Goal: Task Accomplishment & Management: Complete application form

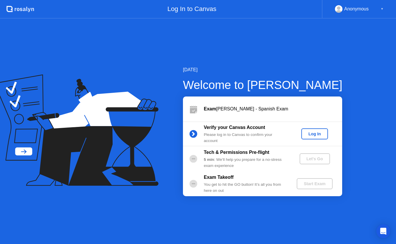
click at [322, 133] on div "Log In" at bounding box center [315, 134] width 22 height 5
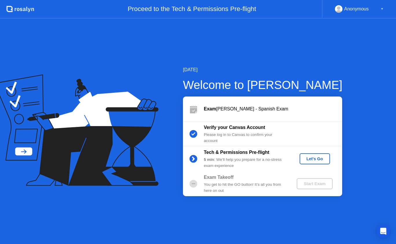
click at [311, 157] on div "Let's Go" at bounding box center [315, 158] width 26 height 5
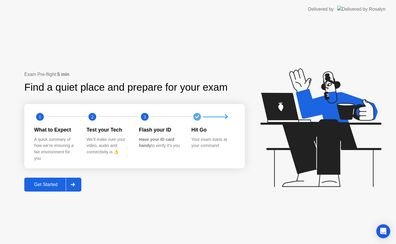
click at [47, 185] on div "Get Started" at bounding box center [46, 184] width 40 height 5
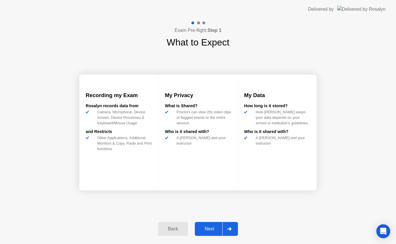
click at [214, 226] on div "Next" at bounding box center [210, 228] width 26 height 5
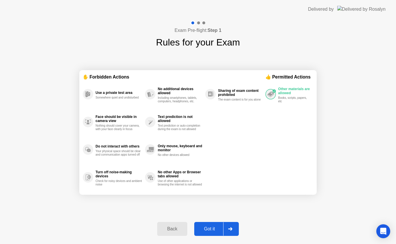
click at [214, 226] on div "Got it" at bounding box center [209, 228] width 27 height 5
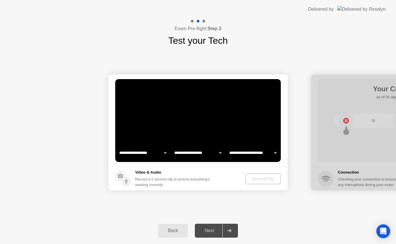
select select "**********"
select select "*******"
click at [259, 179] on div "Record Clip" at bounding box center [263, 178] width 31 height 5
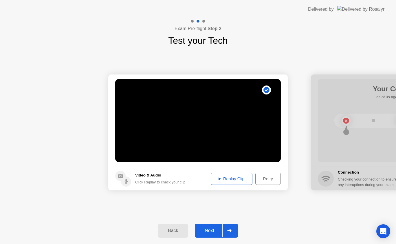
click at [231, 176] on div "Replay Clip" at bounding box center [232, 178] width 38 height 5
click at [211, 232] on div "Next" at bounding box center [210, 230] width 26 height 5
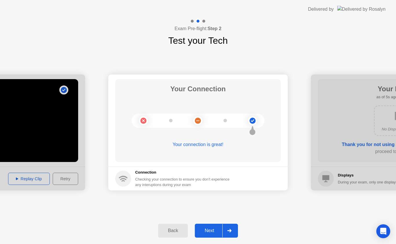
click at [211, 227] on button "Next" at bounding box center [216, 231] width 43 height 14
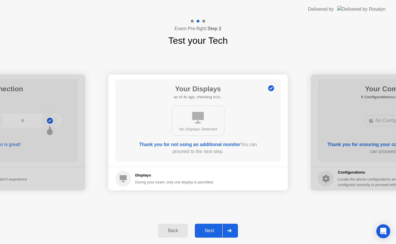
click at [208, 230] on div "Next" at bounding box center [210, 230] width 26 height 5
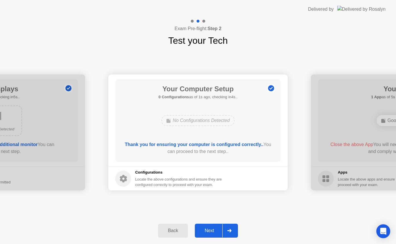
click at [208, 230] on div "Next" at bounding box center [210, 230] width 26 height 5
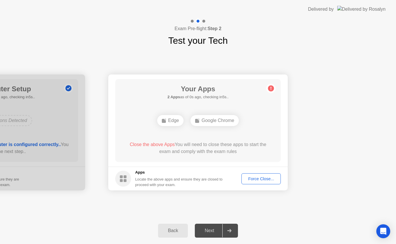
drag, startPoint x: 208, startPoint y: 230, endPoint x: 232, endPoint y: 258, distance: 36.2
click at [232, 244] on html "**********" at bounding box center [198, 122] width 396 height 244
click at [258, 177] on div "Force Close..." at bounding box center [261, 178] width 35 height 5
click at [264, 178] on div "Force Close..." at bounding box center [261, 178] width 35 height 5
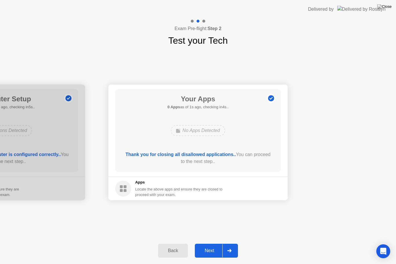
click at [206, 244] on div "Next" at bounding box center [210, 250] width 26 height 5
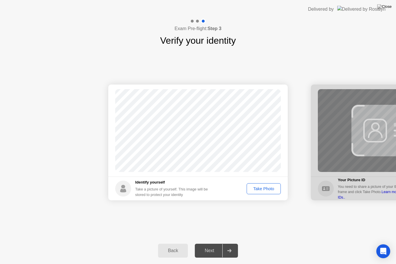
click at [265, 187] on div "Take Photo" at bounding box center [264, 189] width 30 height 5
click at [263, 187] on div "Retake" at bounding box center [267, 189] width 23 height 5
click at [272, 187] on div "Take Photo" at bounding box center [264, 189] width 30 height 5
click at [209, 244] on div "Next" at bounding box center [210, 250] width 26 height 5
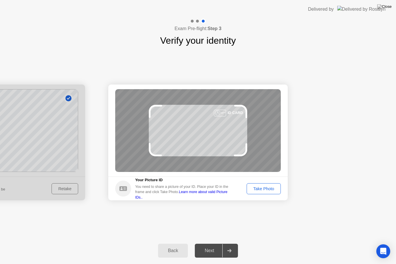
click at [262, 189] on div "Take Photo" at bounding box center [264, 189] width 30 height 5
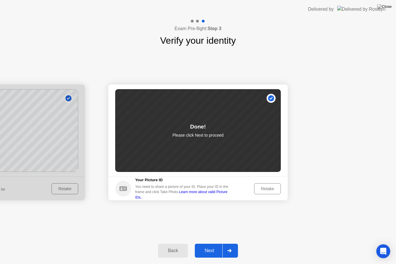
click at [205, 244] on div "Next" at bounding box center [210, 250] width 26 height 5
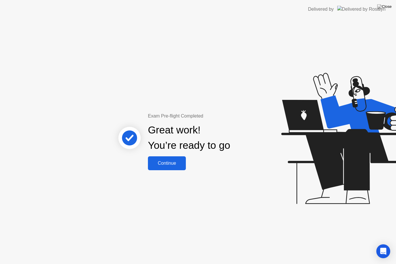
click at [173, 157] on button "Continue" at bounding box center [167, 163] width 38 height 14
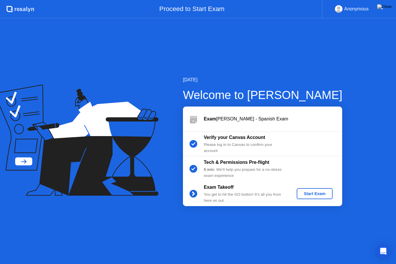
click at [309, 193] on div "Start Exam" at bounding box center [314, 194] width 31 height 5
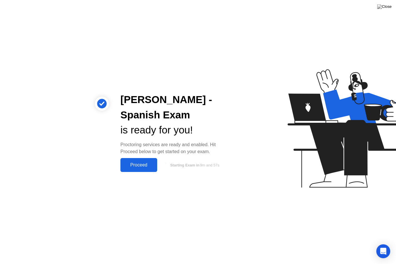
click at [144, 163] on div "Proceed" at bounding box center [138, 165] width 33 height 5
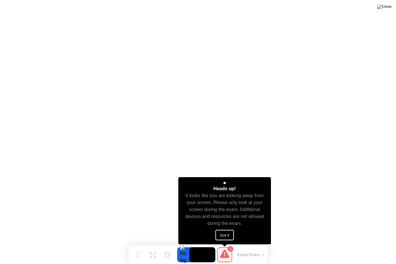
click at [226, 236] on button "Got it" at bounding box center [225, 235] width 19 height 10
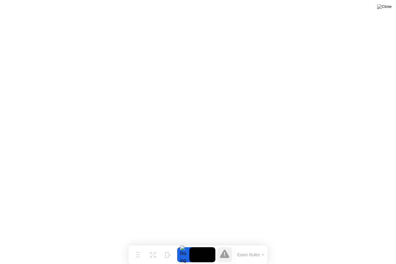
click at [262, 244] on button "Exam Rules" at bounding box center [251, 254] width 31 height 5
